Goal: Information Seeking & Learning: Find specific fact

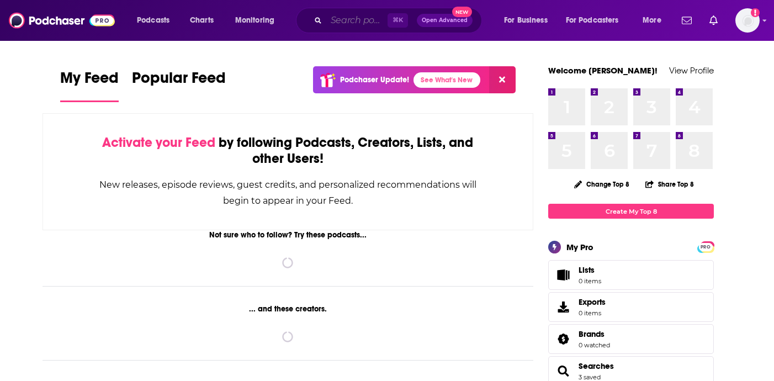
click at [340, 22] on input "Search podcasts, credits, & more..." at bounding box center [356, 21] width 61 height 18
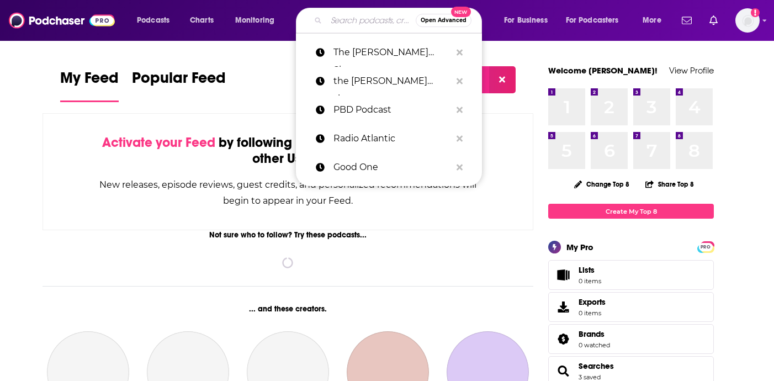
paste input "Fake Doctors, Real Friends with [PERSON_NAME] and [PERSON_NAME]"
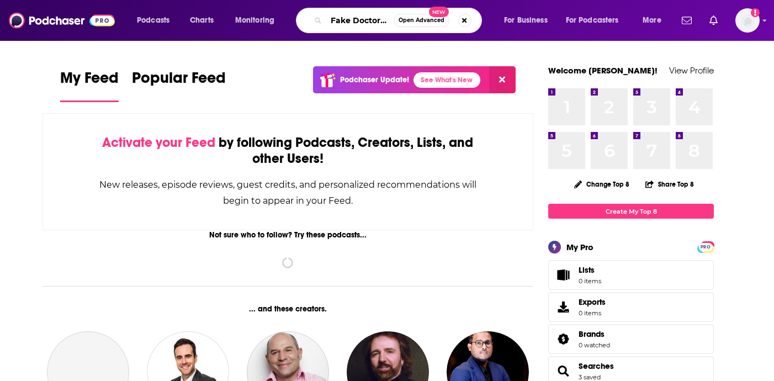
scroll to position [0, 142]
type input "Fake Doctors, Real Friends with [PERSON_NAME] and [PERSON_NAME]"
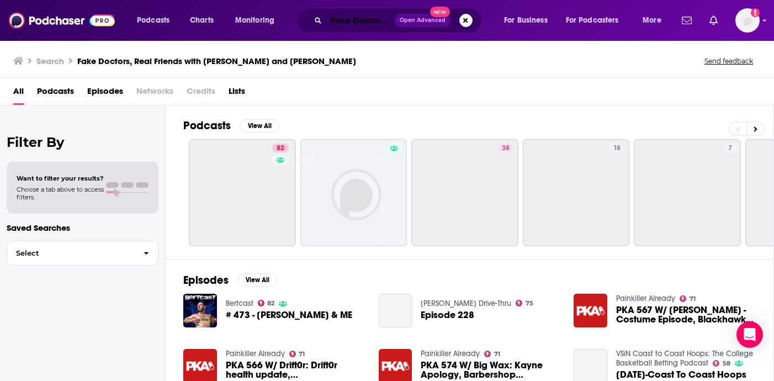
click at [346, 18] on input "Fake Doctors, Real Friends with [PERSON_NAME] and [PERSON_NAME]" at bounding box center [360, 21] width 68 height 18
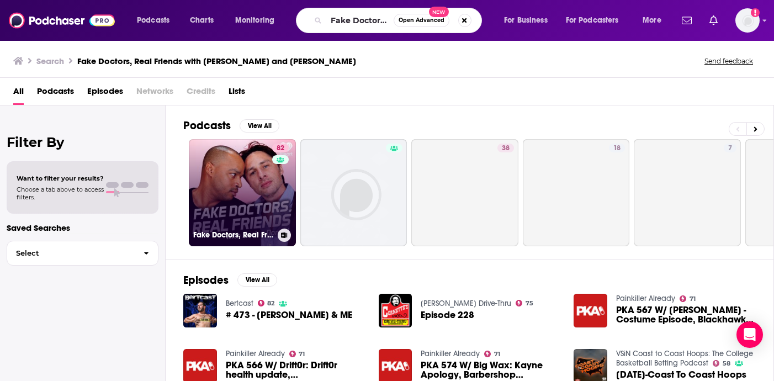
click at [250, 178] on link "82 Fake Doctors, Real Friends with [PERSON_NAME] and [PERSON_NAME]" at bounding box center [242, 192] width 107 height 107
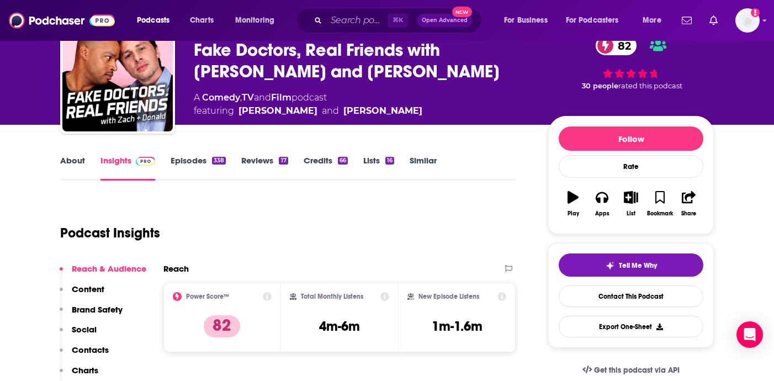
scroll to position [53, 0]
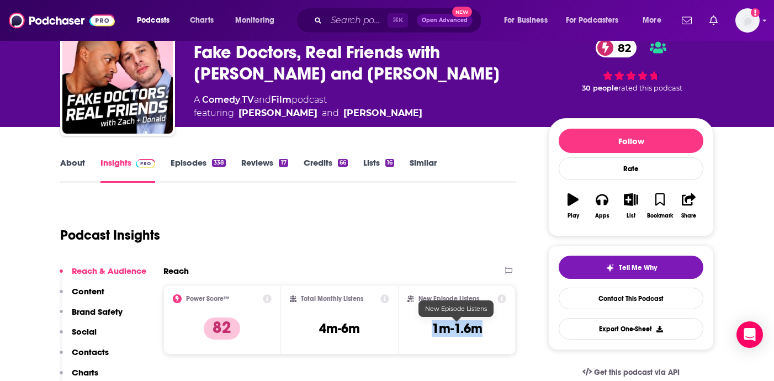
drag, startPoint x: 426, startPoint y: 331, endPoint x: 500, endPoint y: 331, distance: 74.0
click at [500, 331] on div "New Episode Listens 1m-1.6m" at bounding box center [457, 319] width 99 height 51
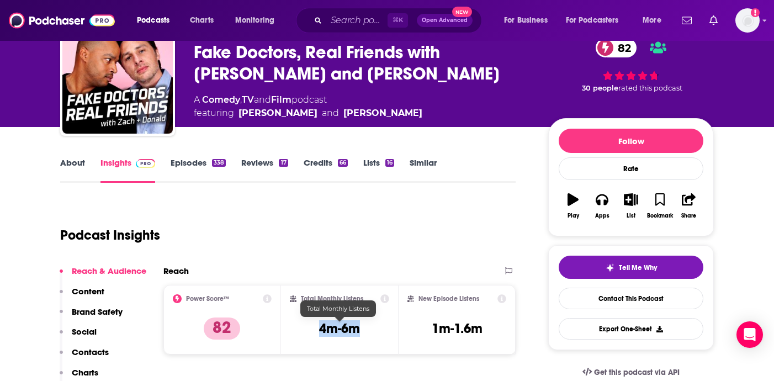
drag, startPoint x: 331, startPoint y: 324, endPoint x: 371, endPoint y: 324, distance: 39.8
click at [371, 324] on div "Total Monthly Listens 4m-6m" at bounding box center [340, 319] width 100 height 51
copy h3 "4m-6m"
